Goal: Use online tool/utility: Utilize a website feature to perform a specific function

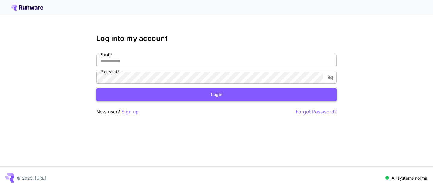
type input "**********"
click at [151, 90] on button "Login" at bounding box center [216, 94] width 241 height 12
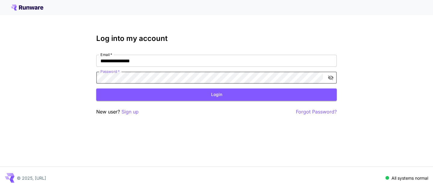
click at [356, 49] on div "**********" at bounding box center [216, 94] width 433 height 189
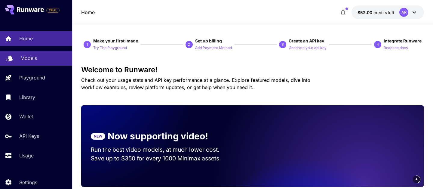
click at [45, 61] on div "Models" at bounding box center [43, 57] width 47 height 7
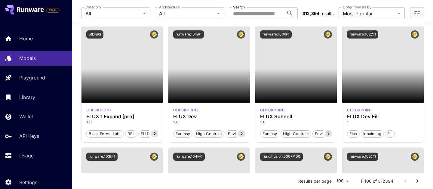
scroll to position [433, 0]
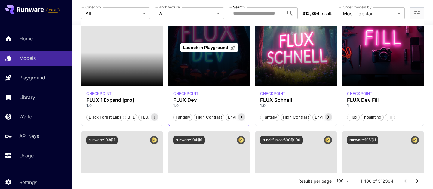
click at [196, 63] on div "Launch in Playground" at bounding box center [209, 47] width 82 height 77
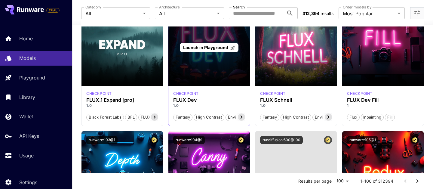
click at [205, 48] on span "Launch in Playground" at bounding box center [205, 47] width 45 height 5
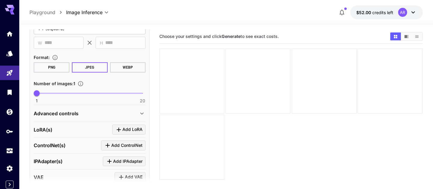
scroll to position [207, 0]
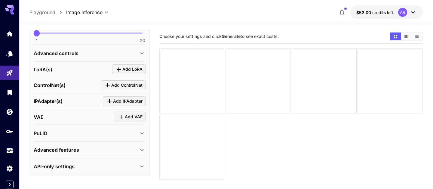
click at [139, 165] on icon at bounding box center [141, 166] width 7 height 7
click at [137, 165] on div "API-only settings" at bounding box center [86, 166] width 105 height 7
click at [129, 69] on span "Add LoRA" at bounding box center [132, 70] width 20 height 8
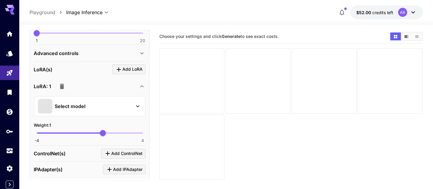
click at [75, 111] on div "Select model" at bounding box center [85, 106] width 94 height 14
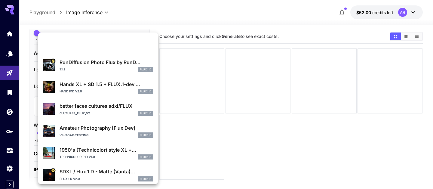
scroll to position [0, 0]
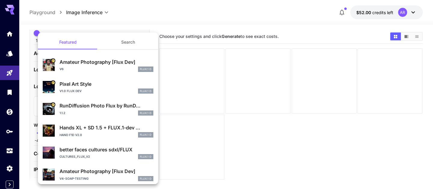
click at [117, 42] on button "Search" at bounding box center [128, 42] width 60 height 14
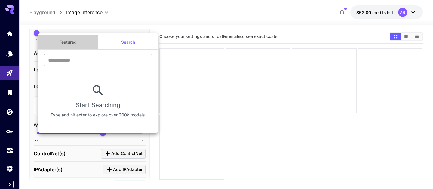
click at [75, 45] on button "Featured" at bounding box center [68, 42] width 60 height 14
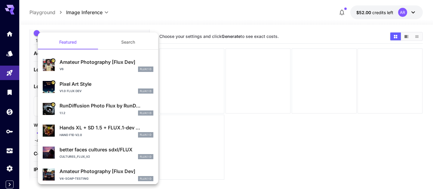
click at [122, 39] on button "Search" at bounding box center [128, 42] width 60 height 14
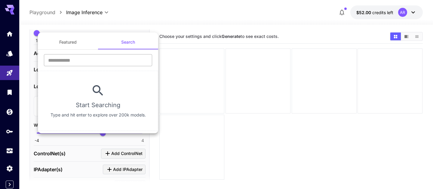
click at [77, 59] on input "text" at bounding box center [98, 60] width 108 height 12
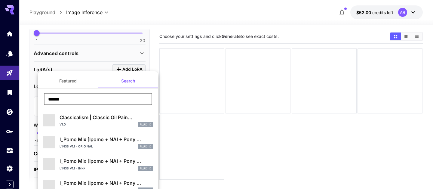
click at [69, 99] on input "******" at bounding box center [98, 99] width 108 height 12
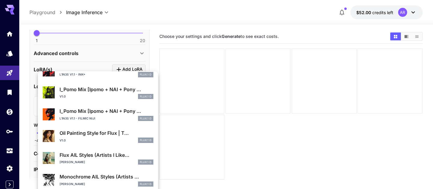
scroll to position [328, 0]
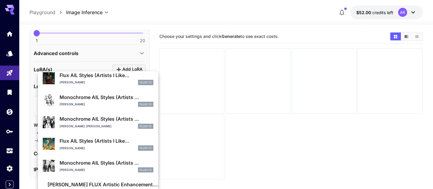
type input "******"
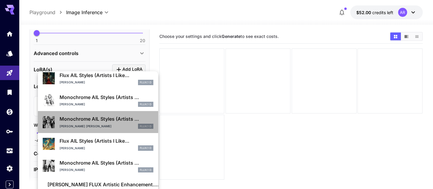
click at [85, 118] on p "Monochrome AIL Styles (Artists ..." at bounding box center [107, 118] width 94 height 7
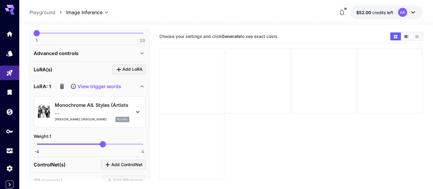
click at [137, 110] on icon at bounding box center [137, 111] width 7 height 7
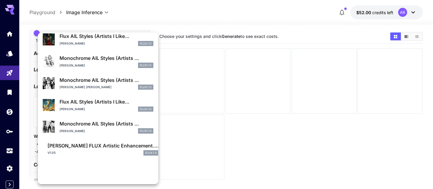
scroll to position [0, 0]
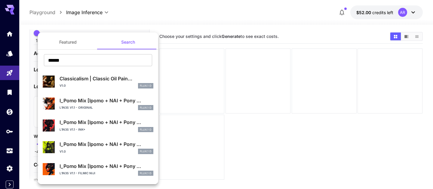
click at [79, 45] on button "Featured" at bounding box center [68, 42] width 60 height 14
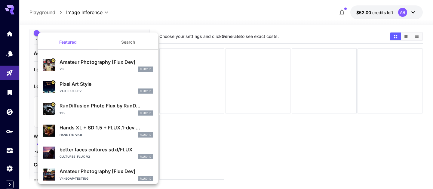
click at [128, 43] on button "Search" at bounding box center [128, 42] width 60 height 14
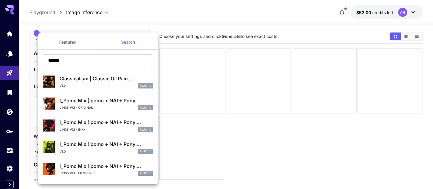
click at [93, 63] on input "******" at bounding box center [98, 60] width 108 height 12
type input "*"
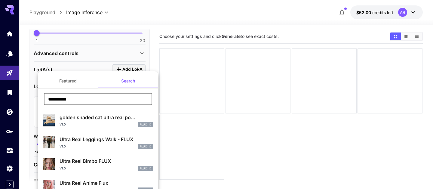
type input "**********"
click at [122, 128] on div "golden shaded cat ultra real po... v1.0 FLUX.1 D" at bounding box center [98, 120] width 111 height 18
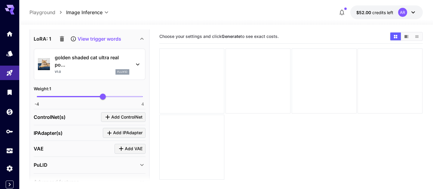
scroll to position [255, 0]
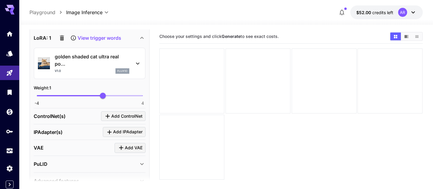
click at [142, 62] on div "golden shaded cat ultra real po... v1.0 flux1d" at bounding box center [90, 64] width 112 height 32
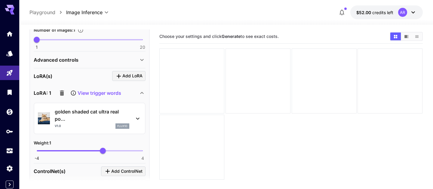
scroll to position [197, 0]
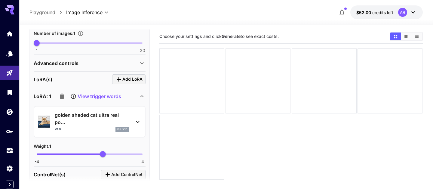
click at [129, 78] on span "Add LoRA" at bounding box center [132, 79] width 20 height 8
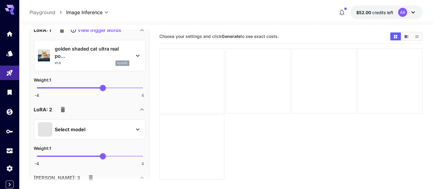
scroll to position [266, 0]
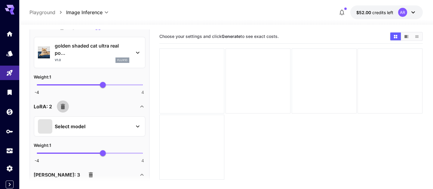
click at [63, 106] on icon "button" at bounding box center [63, 106] width 4 height 5
click at [62, 106] on icon "button" at bounding box center [63, 106] width 4 height 5
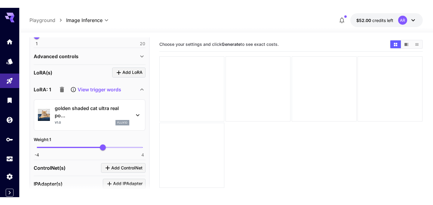
scroll to position [136, 0]
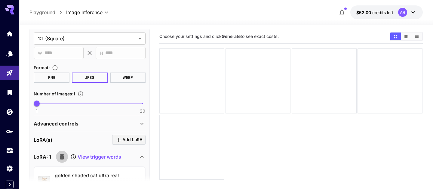
click at [61, 156] on icon "button" at bounding box center [62, 156] width 4 height 5
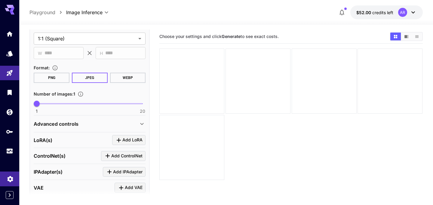
click at [5, 184] on link at bounding box center [9, 178] width 19 height 15
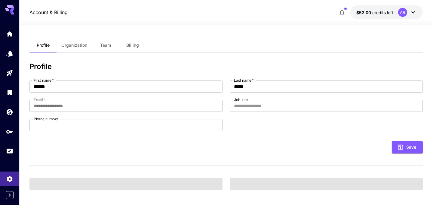
click at [110, 44] on span "Team" at bounding box center [105, 44] width 11 height 5
